Goal: Task Accomplishment & Management: Complete application form

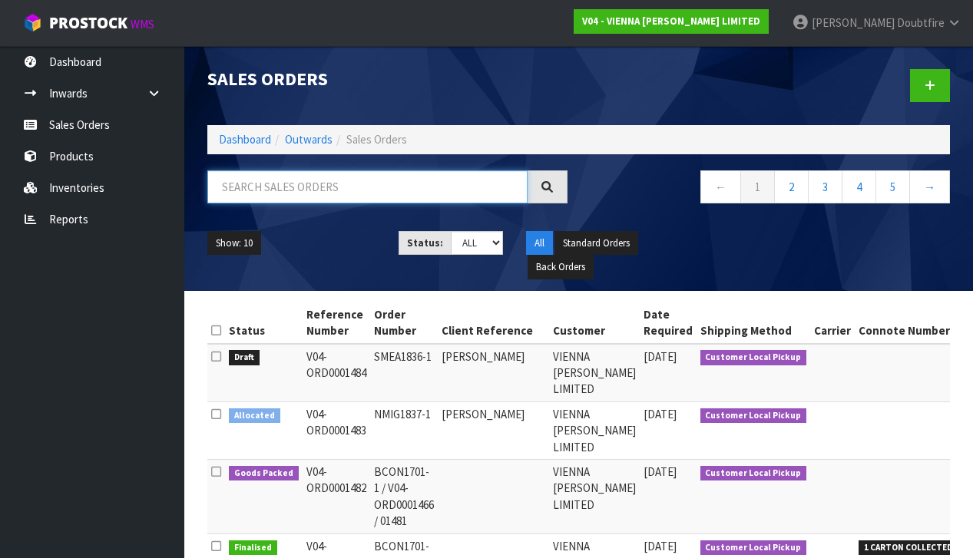
click at [240, 177] on input "text" at bounding box center [367, 186] width 320 height 33
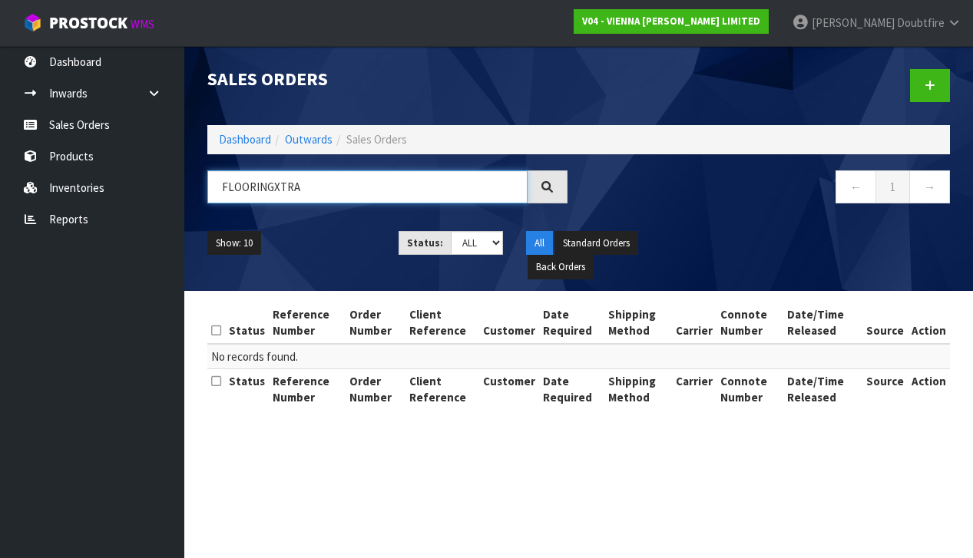
scroll to position [1, 0]
click at [273, 188] on input "FLOORINGXTRA" at bounding box center [367, 186] width 320 height 33
click at [331, 193] on input "FLOORING XTRA" at bounding box center [367, 186] width 320 height 33
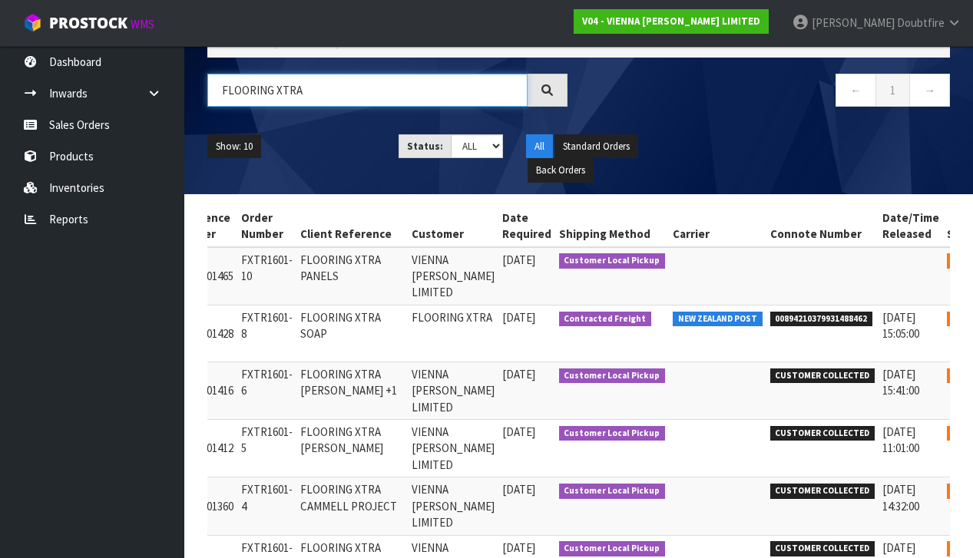
scroll to position [0, 132]
type input "FLOORING XTRA"
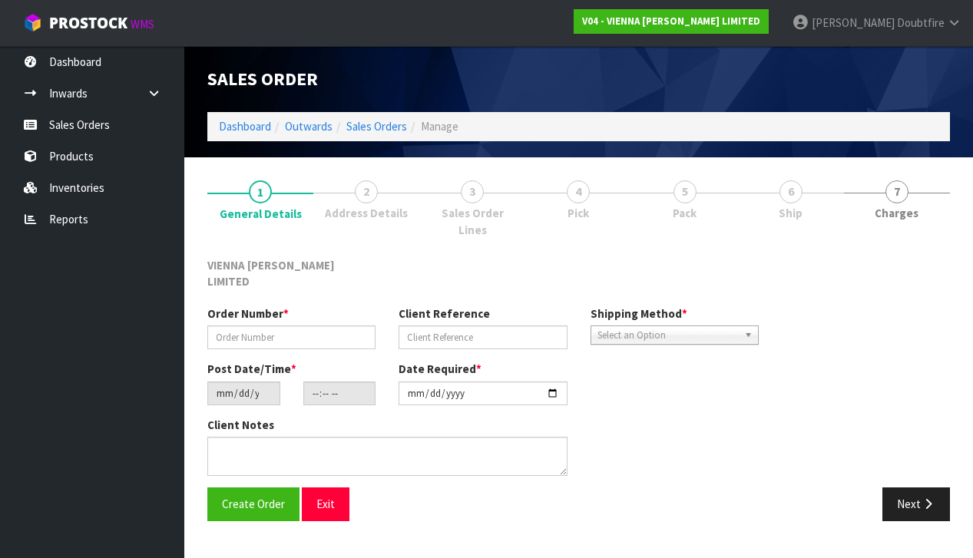
type input "FXTR1601-10"
type input "FLOORING XTRA PANELS"
type input "[DATE]"
type input "13:17:00.000"
type input "[DATE]"
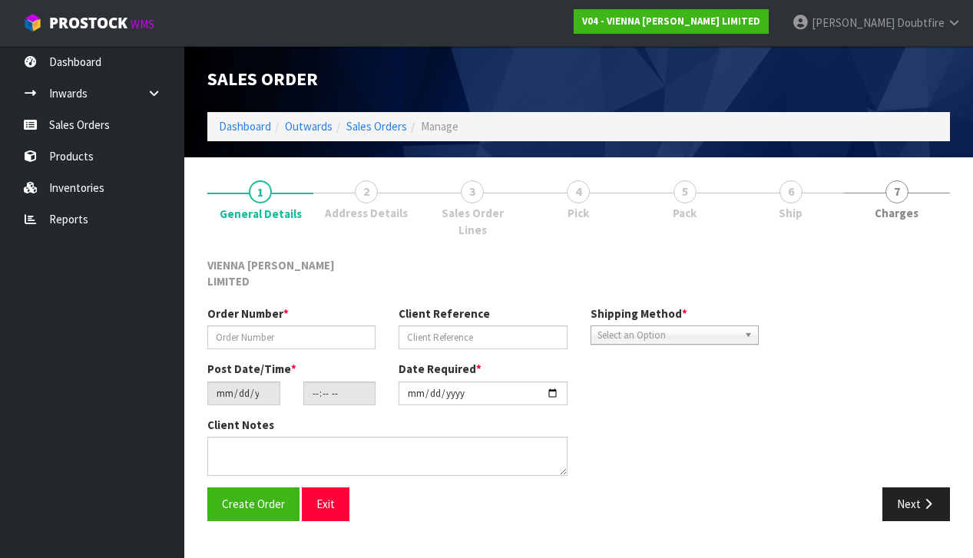
type textarea "FLOORING XTRA QUEENSTOWN COLLECTION [DATE] AFTER 12PM"
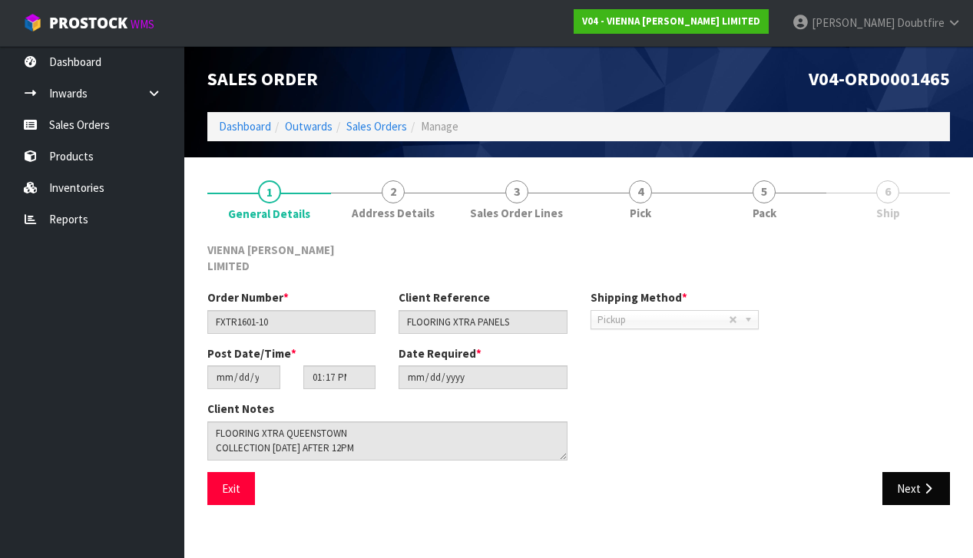
click at [907, 472] on button "Next" at bounding box center [916, 488] width 68 height 33
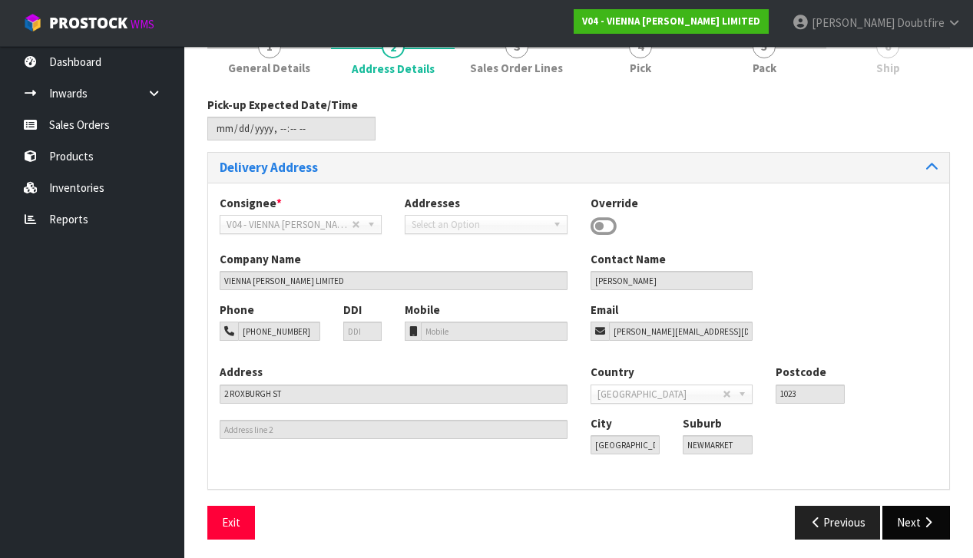
click at [927, 506] on button "Next" at bounding box center [916, 522] width 68 height 33
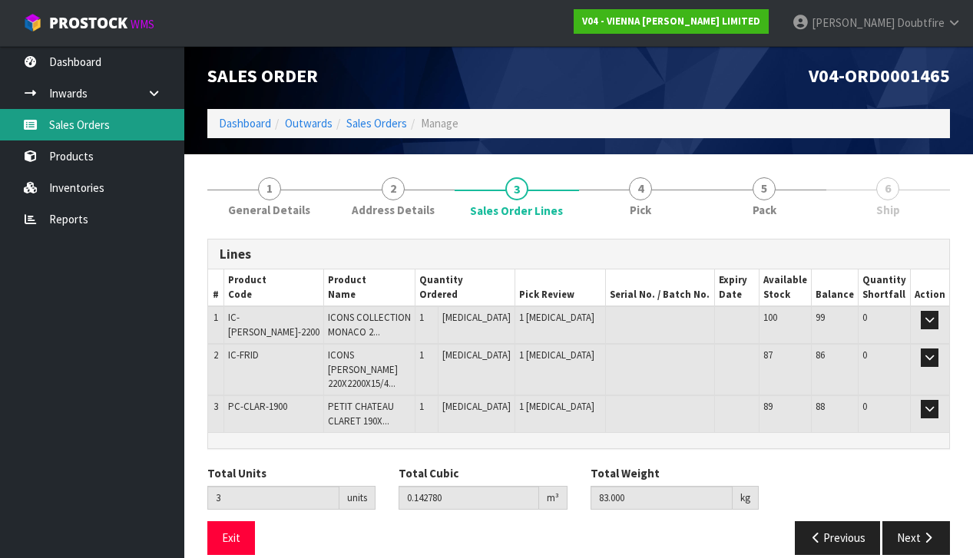
click at [80, 127] on link "Sales Orders" at bounding box center [92, 124] width 184 height 31
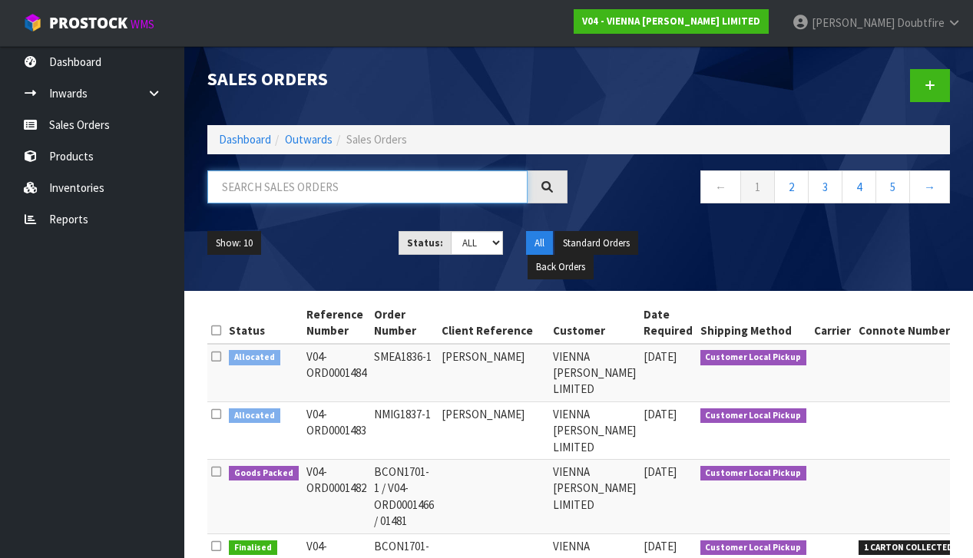
click at [286, 187] on input "text" at bounding box center [367, 186] width 320 height 33
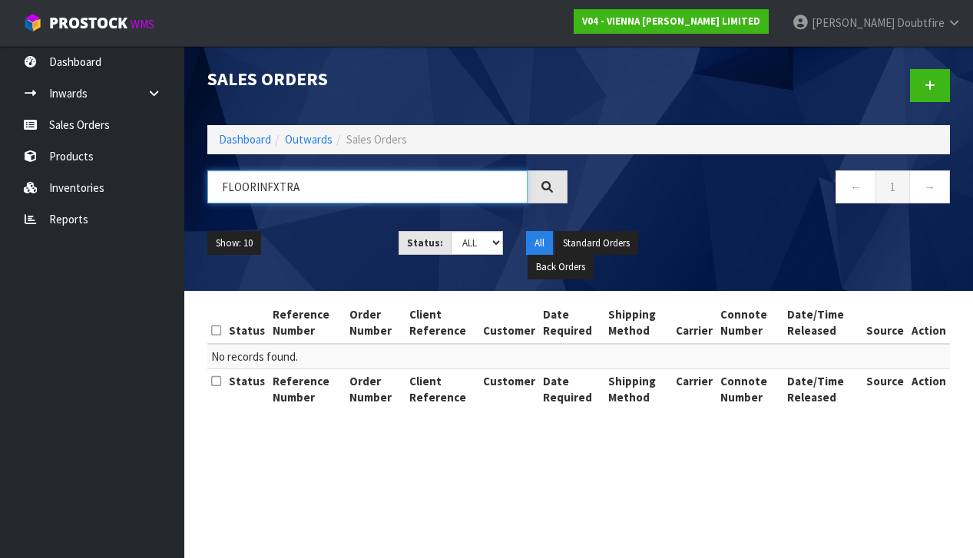
click at [273, 190] on input "FLOORINFXTRA" at bounding box center [367, 186] width 320 height 33
drag, startPoint x: 374, startPoint y: 182, endPoint x: 366, endPoint y: 185, distance: 8.3
click at [375, 182] on input "FLOORINF XTRA" at bounding box center [367, 186] width 320 height 33
click at [266, 190] on input "FLOORINF XTRA" at bounding box center [367, 186] width 320 height 33
type input "FLOORING XTRA"
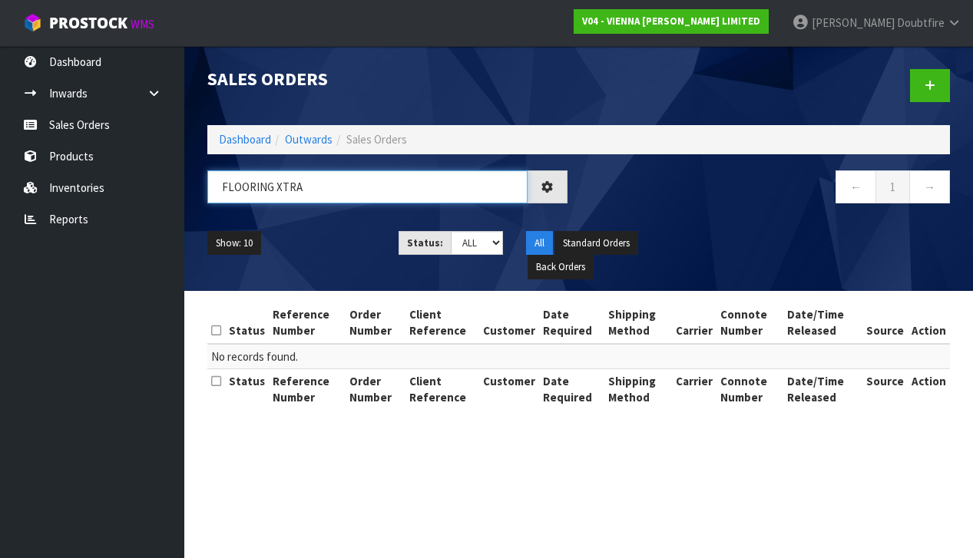
click at [341, 191] on input "FLOORING XTRA" at bounding box center [367, 186] width 320 height 33
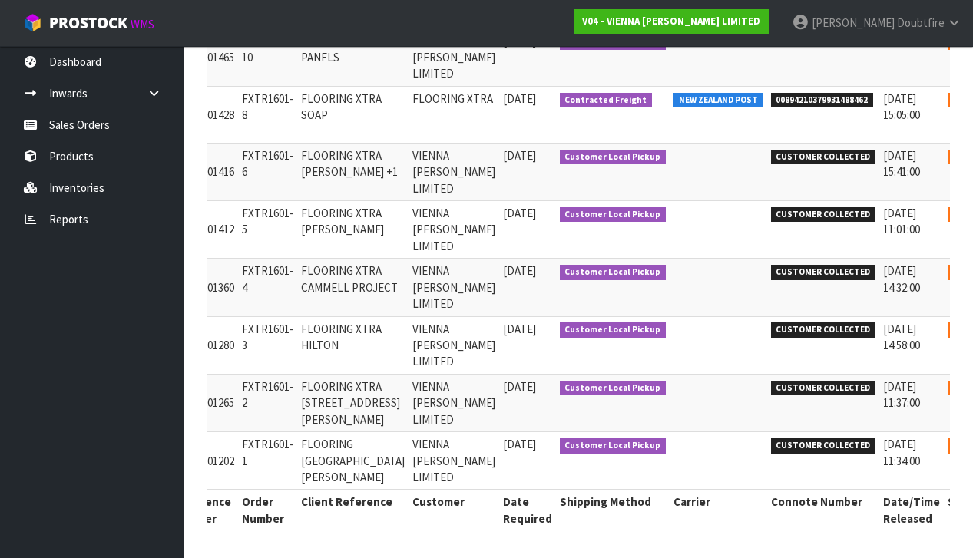
scroll to position [353, 0]
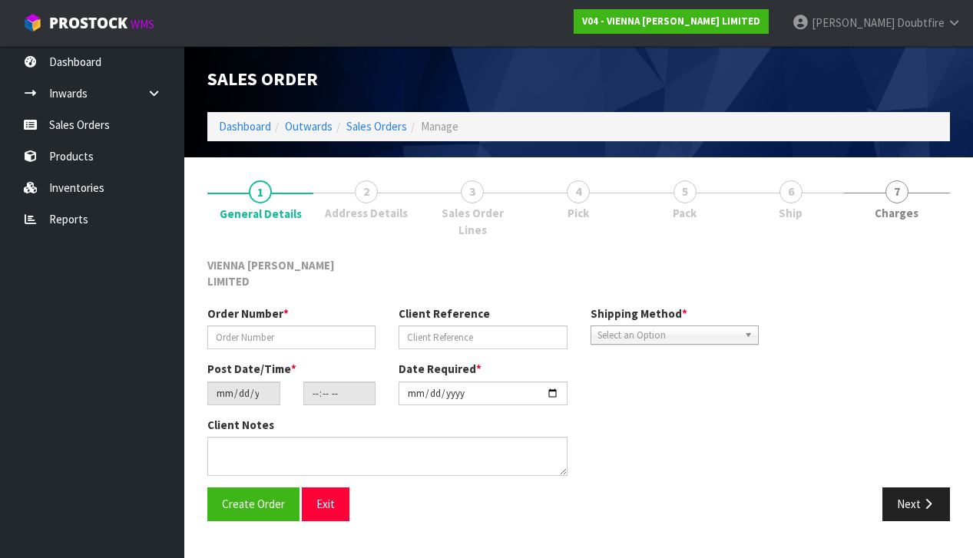
type input "FXTR1601-1"
type input "FLOORING [GEOGRAPHIC_DATA][PERSON_NAME]"
type input "[DATE]"
type input "09:41:00.000"
type input "[DATE]"
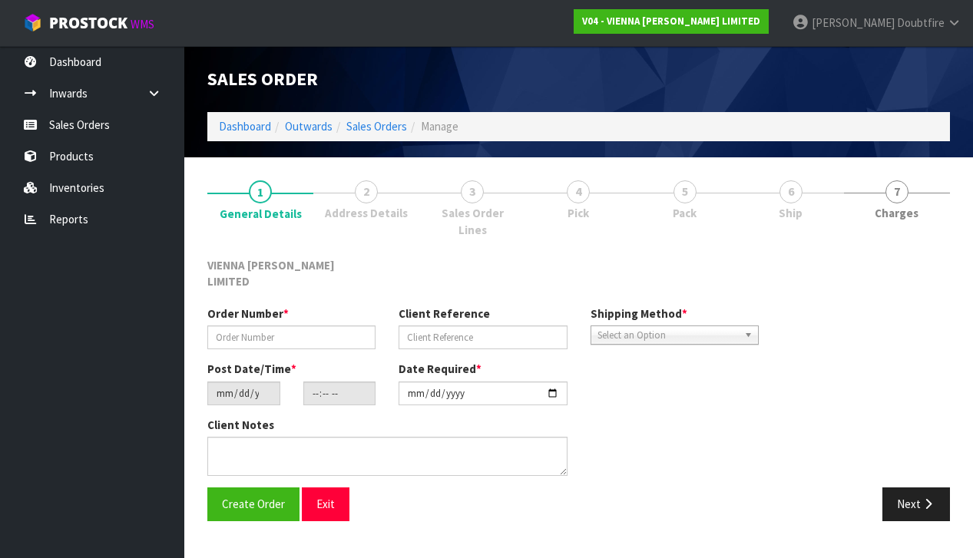
type textarea "FLOORING [GEOGRAPHIC_DATA][PERSON_NAME]"
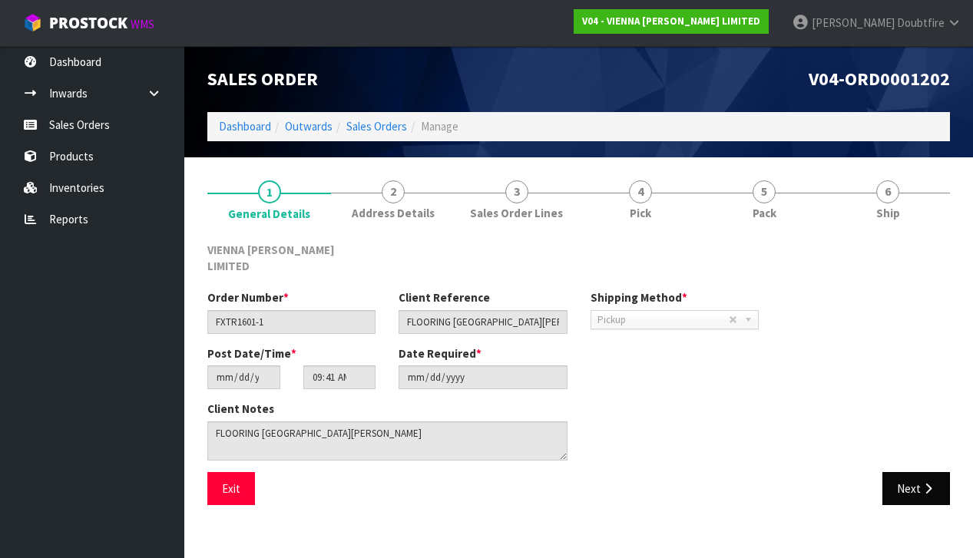
click at [915, 473] on button "Next" at bounding box center [916, 488] width 68 height 33
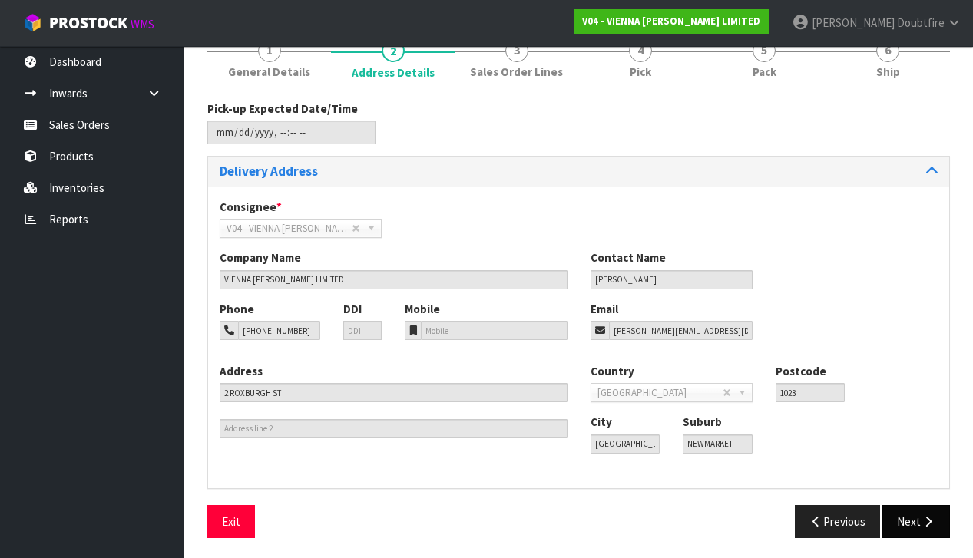
scroll to position [141, 0]
click at [917, 521] on button "Next" at bounding box center [916, 522] width 68 height 33
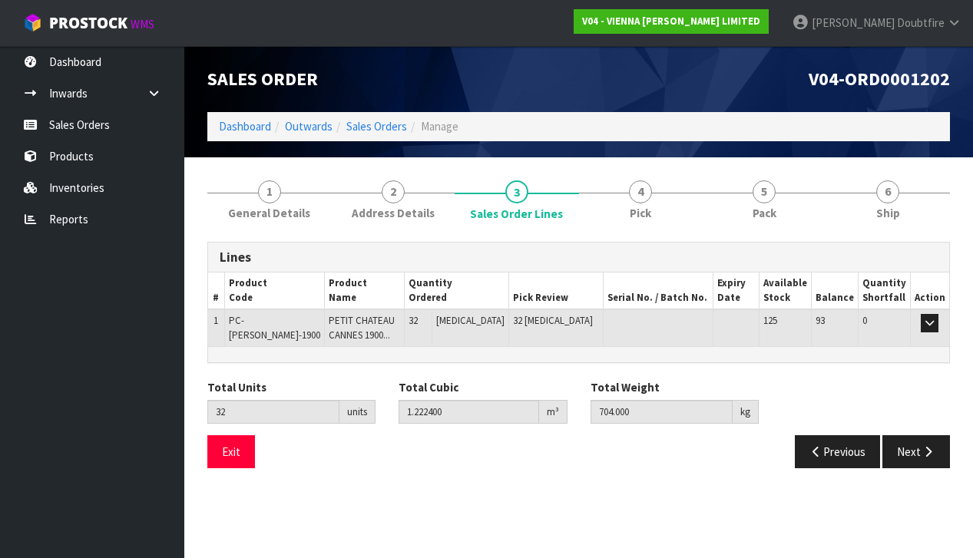
scroll to position [0, 0]
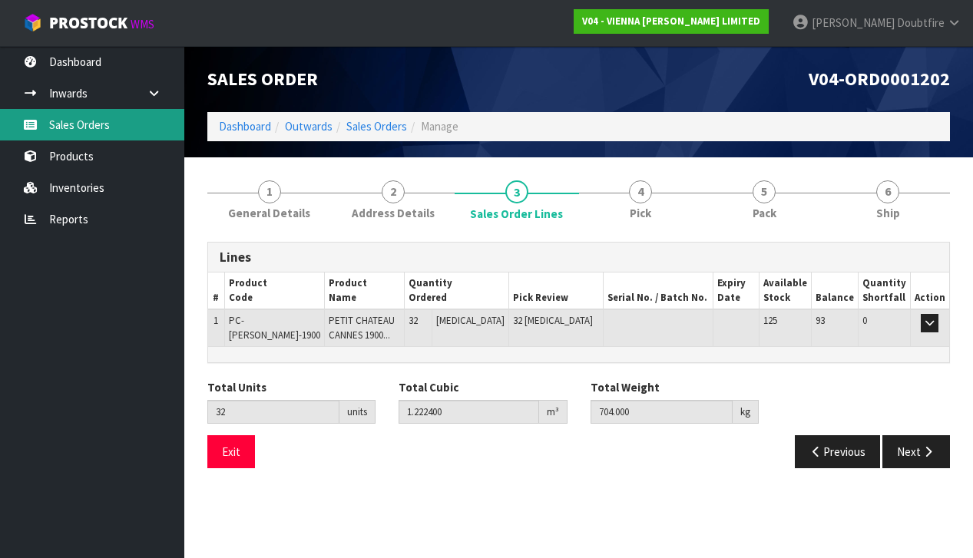
click at [96, 132] on link "Sales Orders" at bounding box center [92, 124] width 184 height 31
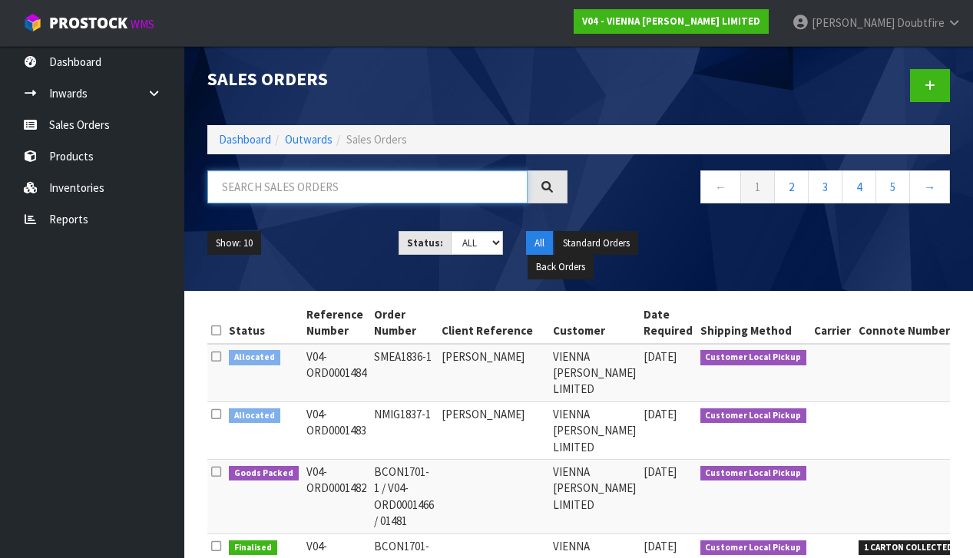
click at [278, 190] on input "text" at bounding box center [367, 186] width 320 height 33
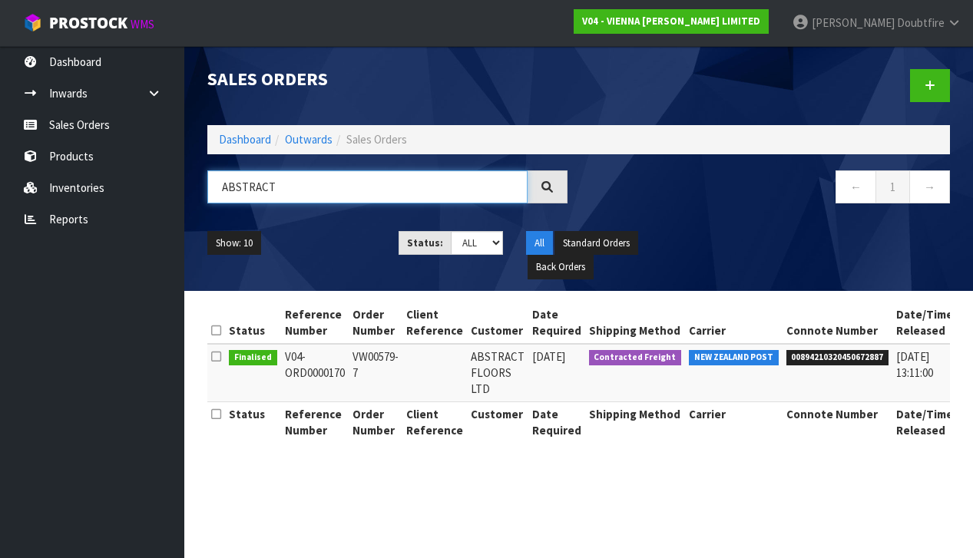
type input "ABSTRACT"
